Goal: Information Seeking & Learning: Find specific fact

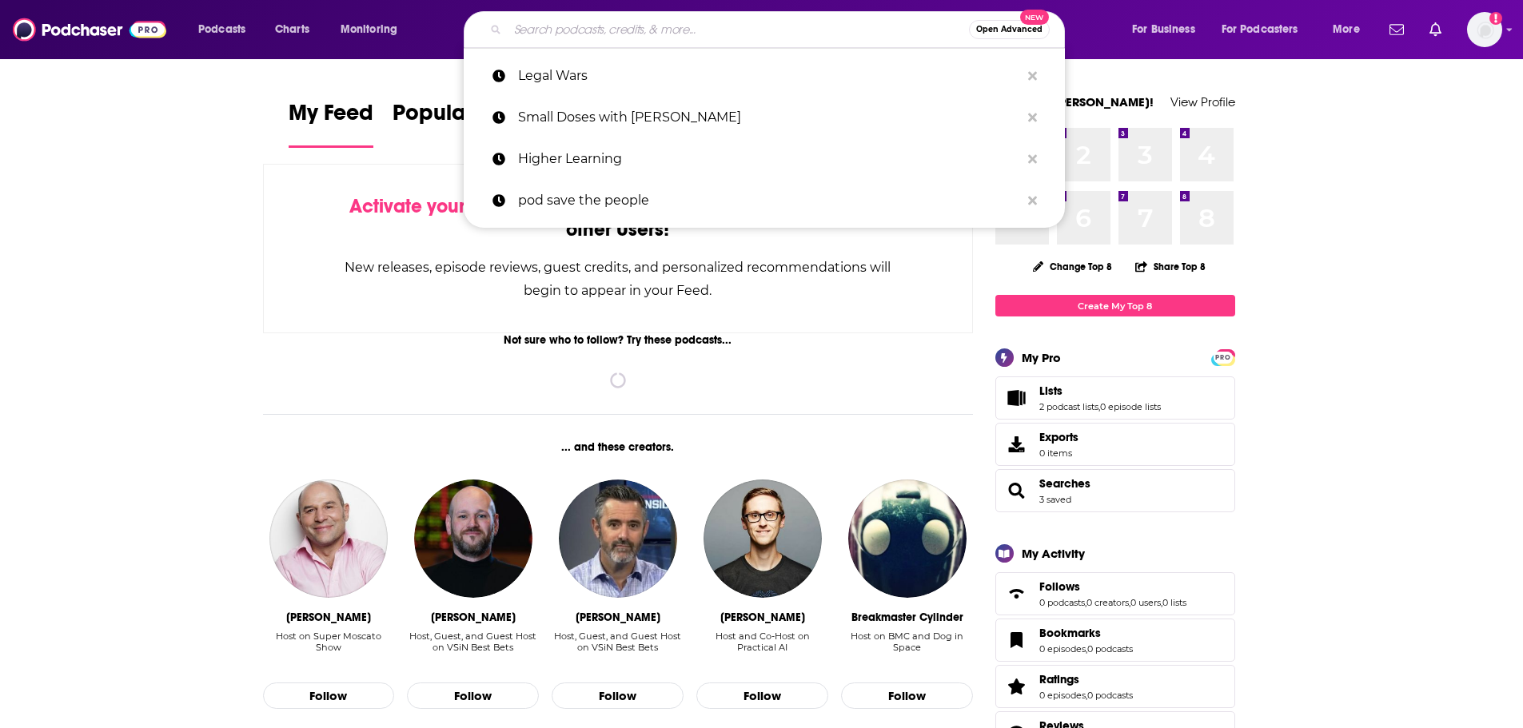
click at [541, 37] on input "Search podcasts, credits, & more..." at bounding box center [738, 30] width 461 height 26
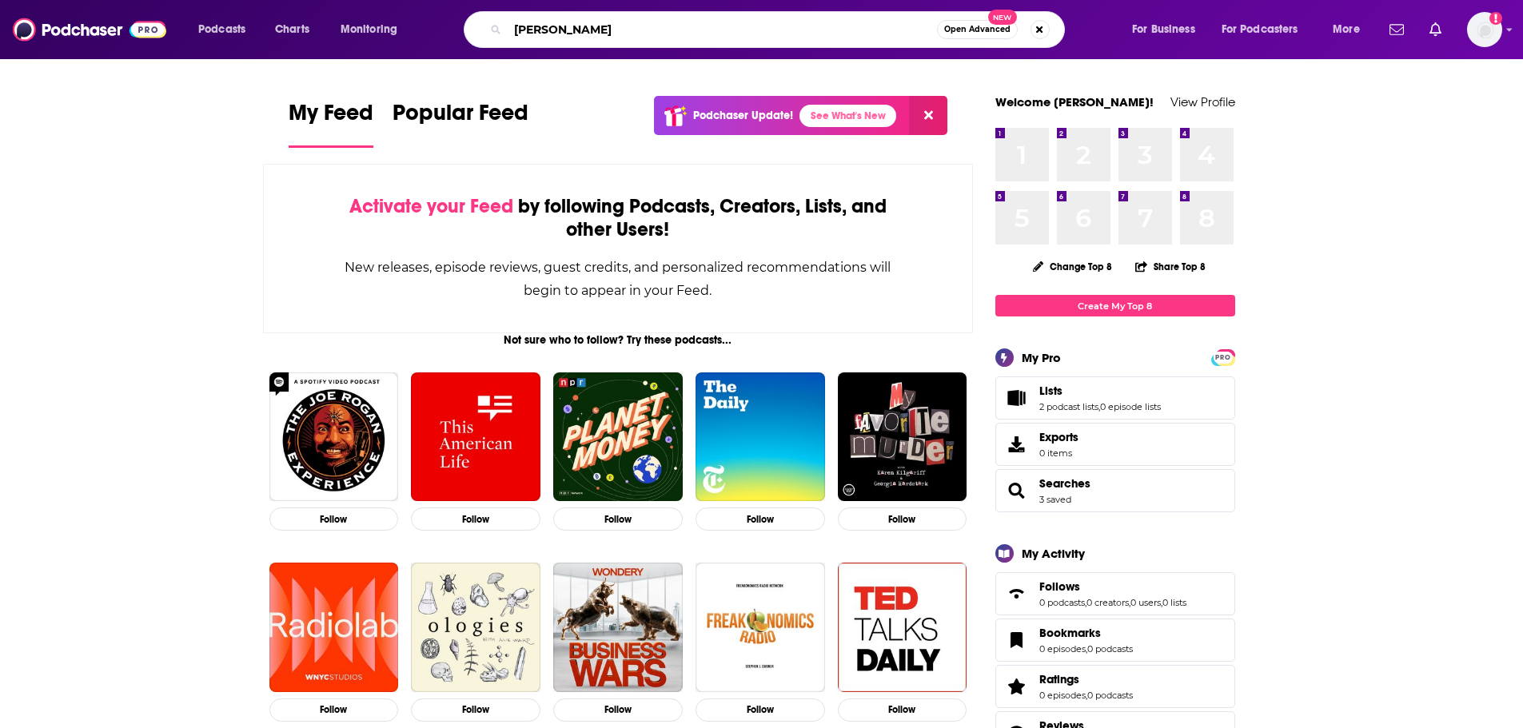
type input "[PERSON_NAME]"
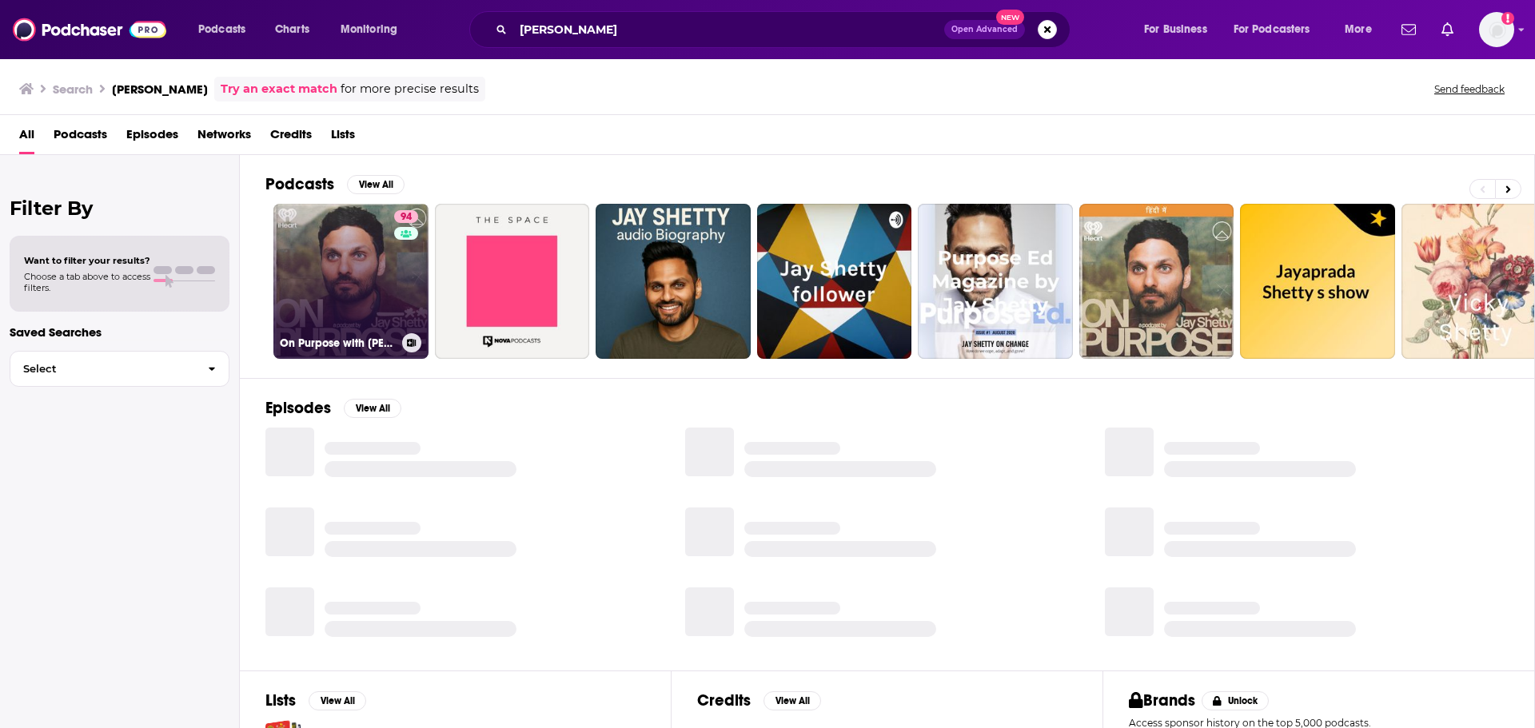
click at [365, 309] on link "94 On Purpose with [PERSON_NAME]" at bounding box center [350, 281] width 155 height 155
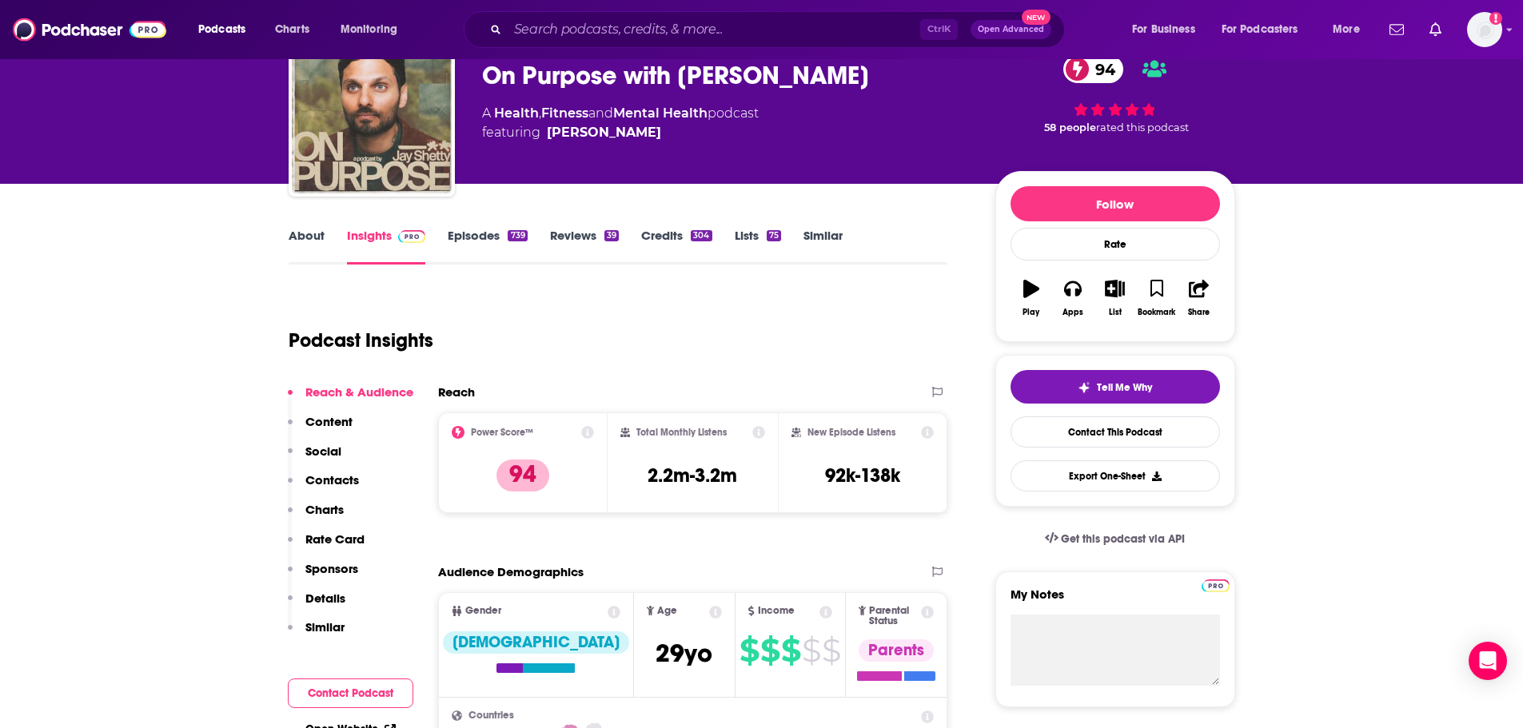
scroll to position [160, 0]
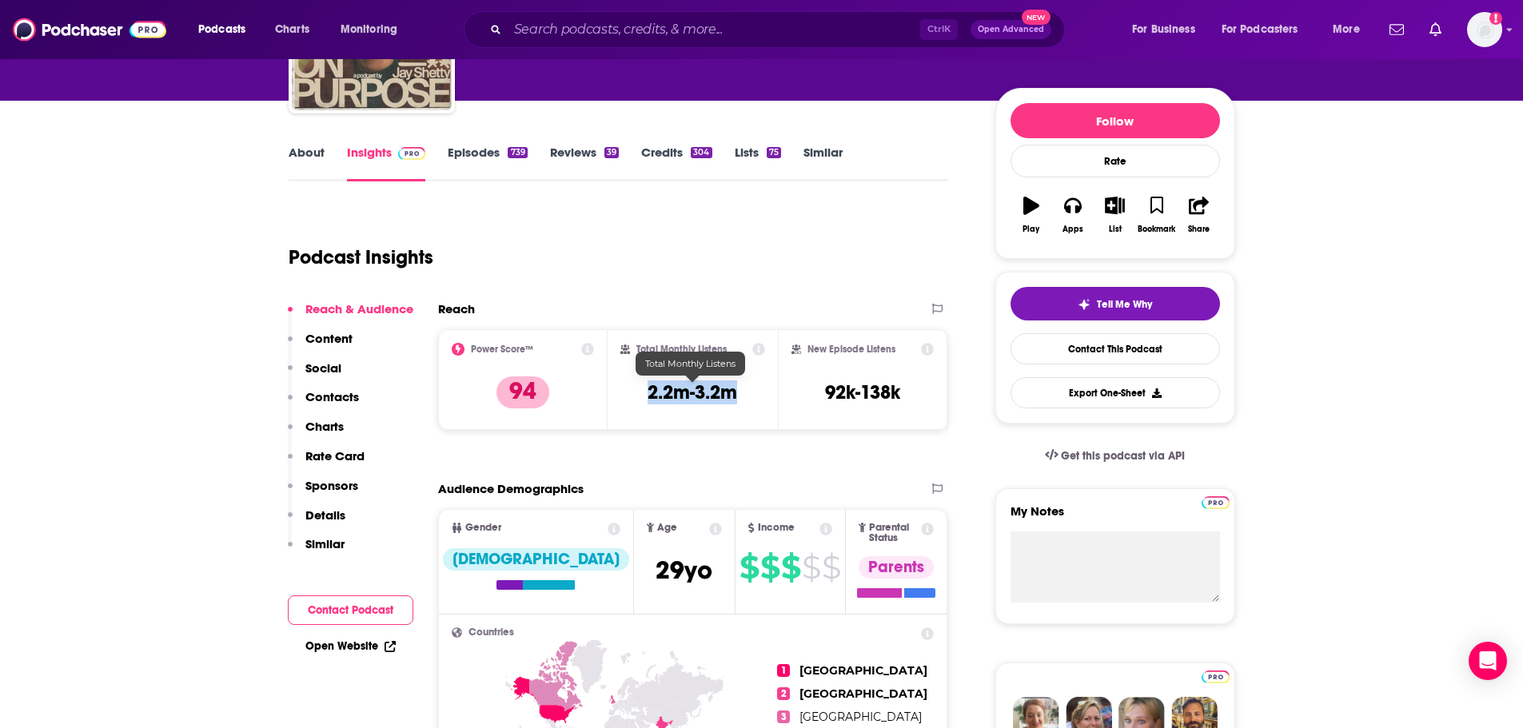
drag, startPoint x: 740, startPoint y: 396, endPoint x: 649, endPoint y: 395, distance: 92.0
click at [649, 395] on div "Total Monthly Listens 2.2m-3.2m" at bounding box center [693, 380] width 145 height 74
copy h3 "2.2m-3.2m"
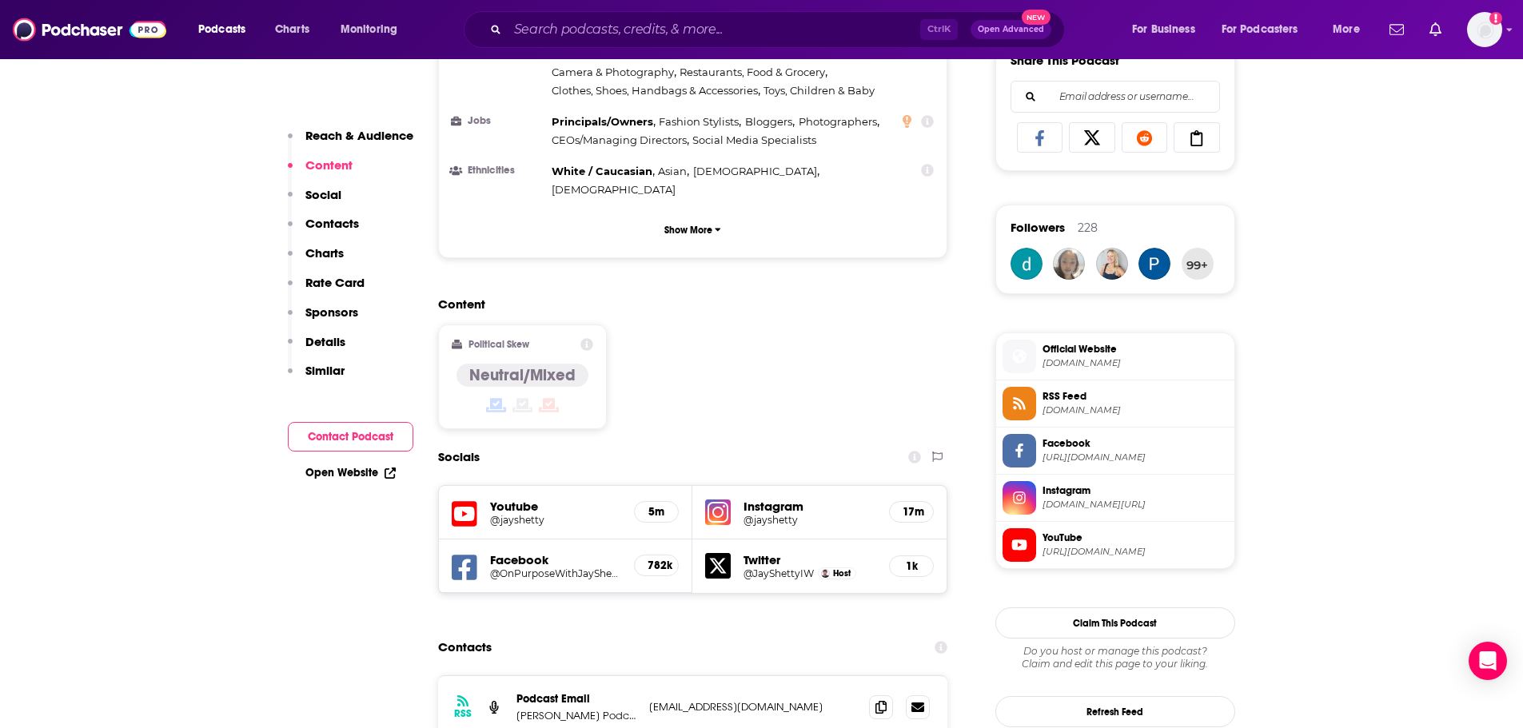
scroll to position [1120, 0]
